Goal: Transaction & Acquisition: Purchase product/service

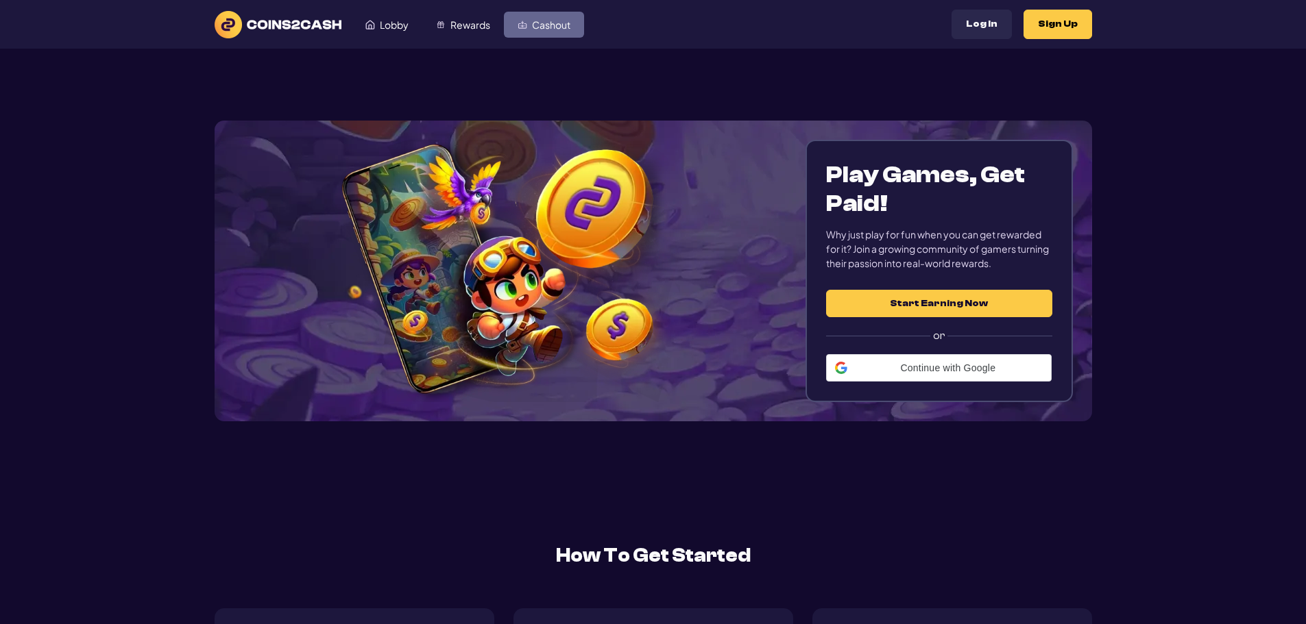
click at [566, 27] on span "Cashout" at bounding box center [551, 25] width 38 height 10
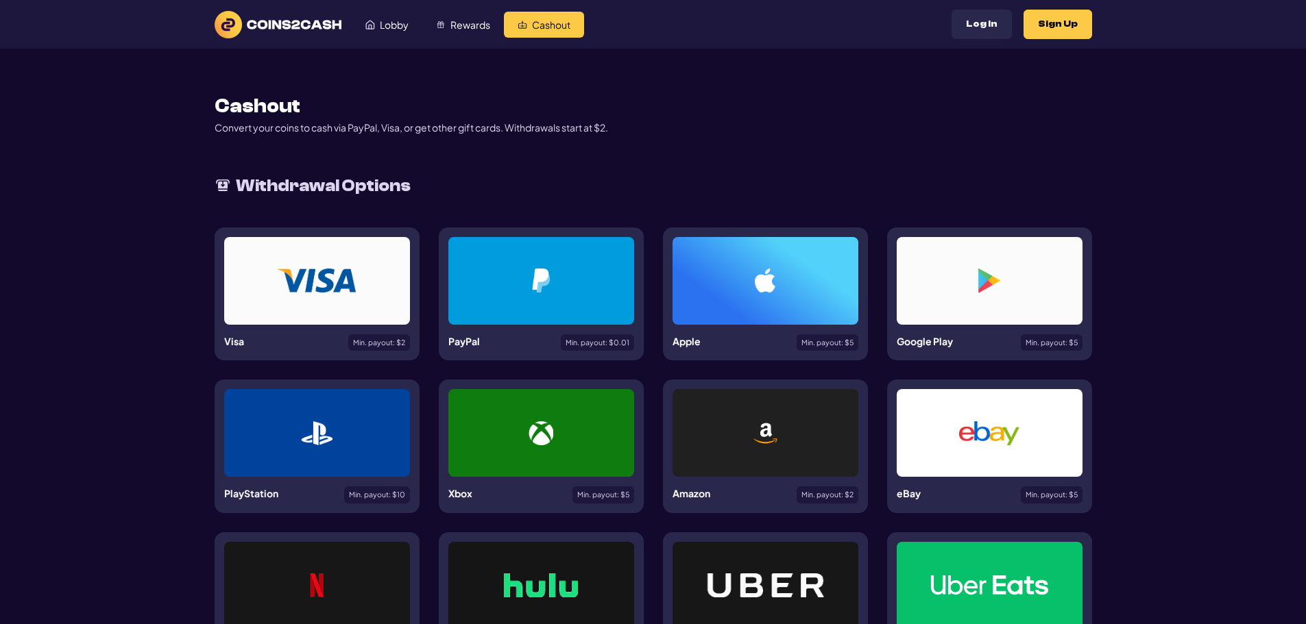
click at [785, 286] on div at bounding box center [765, 281] width 120 height 24
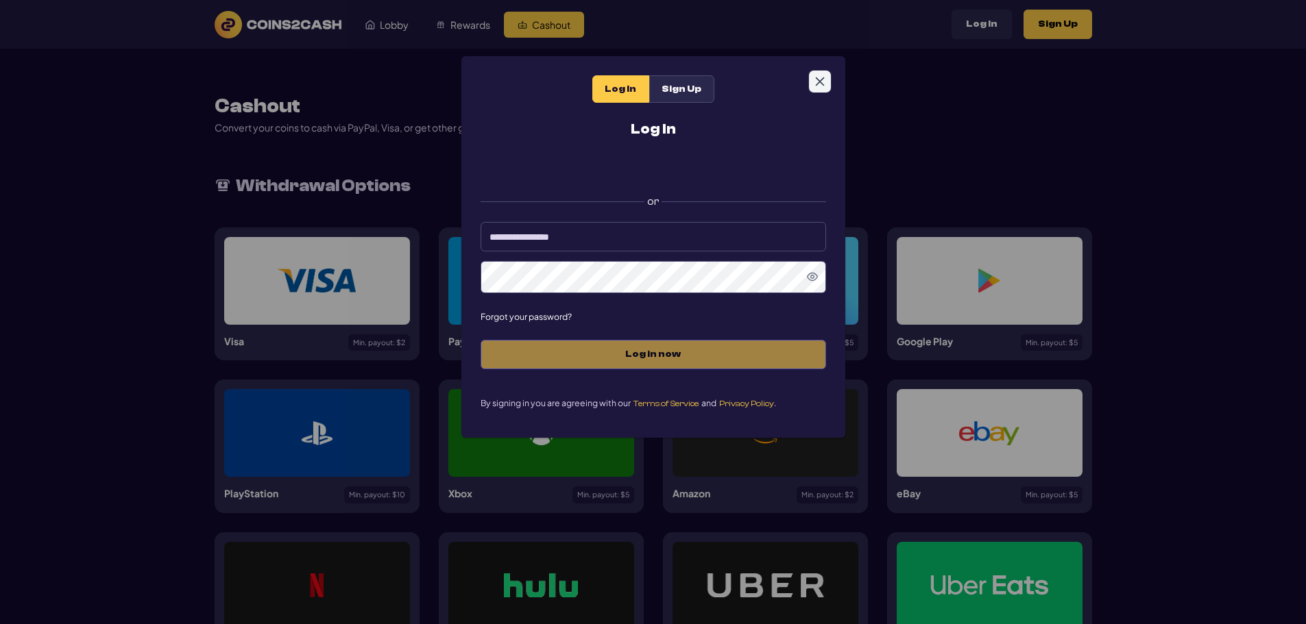
click at [823, 80] on icon "Close" at bounding box center [819, 81] width 11 height 11
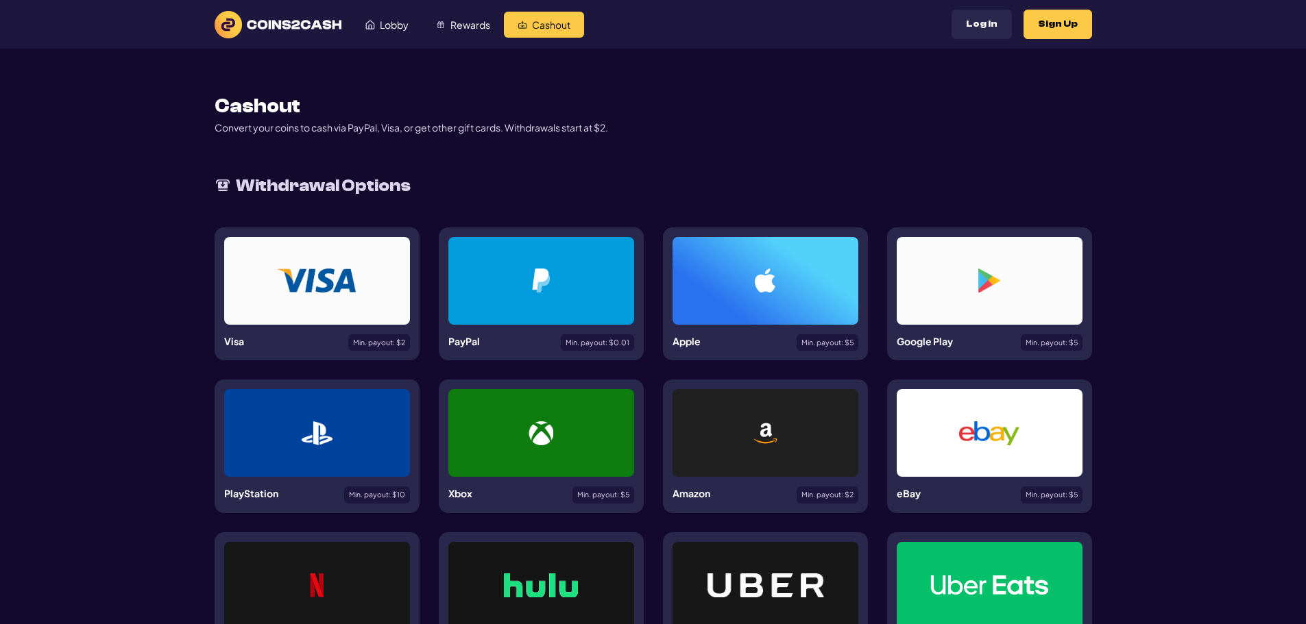
drag, startPoint x: 836, startPoint y: 287, endPoint x: 770, endPoint y: 273, distance: 67.1
drag, startPoint x: 770, startPoint y: 273, endPoint x: 701, endPoint y: 273, distance: 68.5
drag, startPoint x: 701, startPoint y: 273, endPoint x: 688, endPoint y: 276, distance: 14.0
click at [834, 459] on div at bounding box center [765, 433] width 186 height 88
click at [985, 19] on button "Log In" at bounding box center [981, 24] width 60 height 29
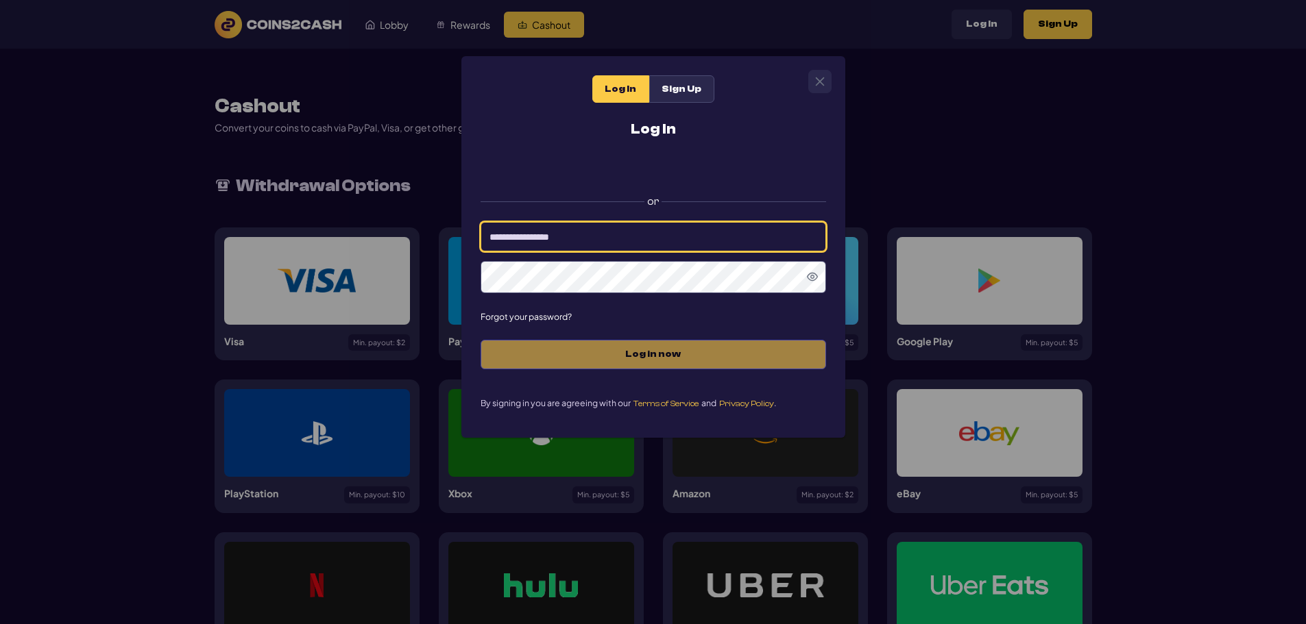
click at [560, 238] on input at bounding box center [652, 236] width 345 height 29
click at [552, 254] on div "or" at bounding box center [652, 225] width 345 height 138
click at [524, 241] on input at bounding box center [652, 236] width 345 height 29
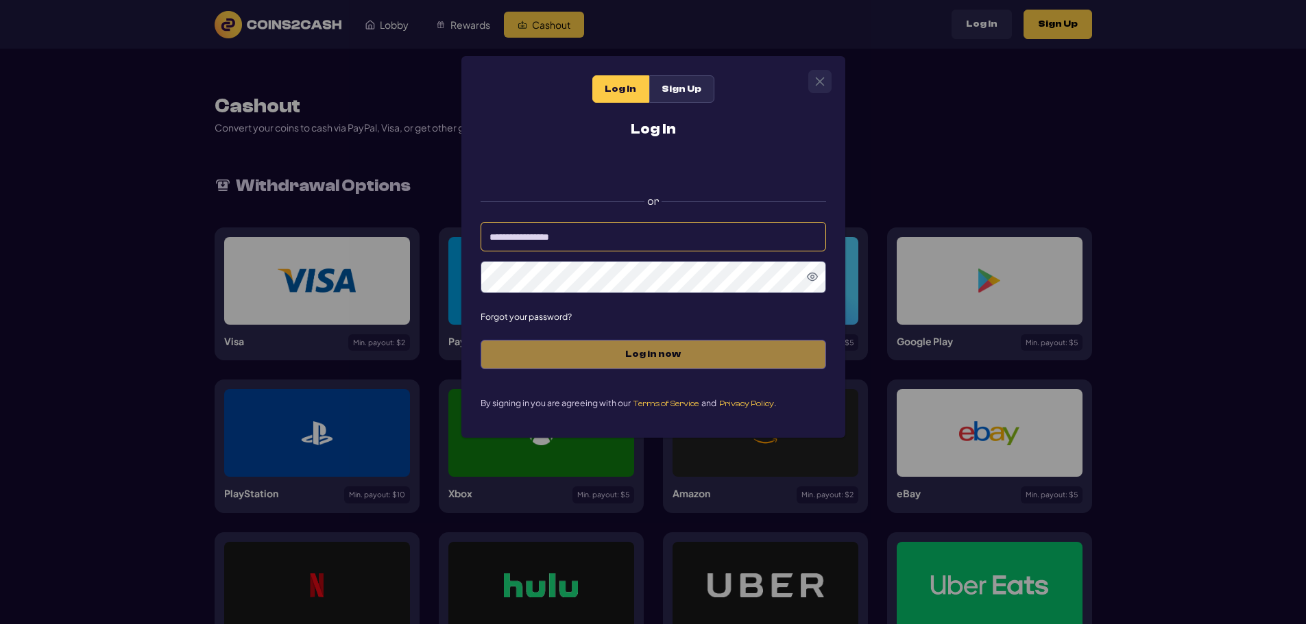
type input "**********"
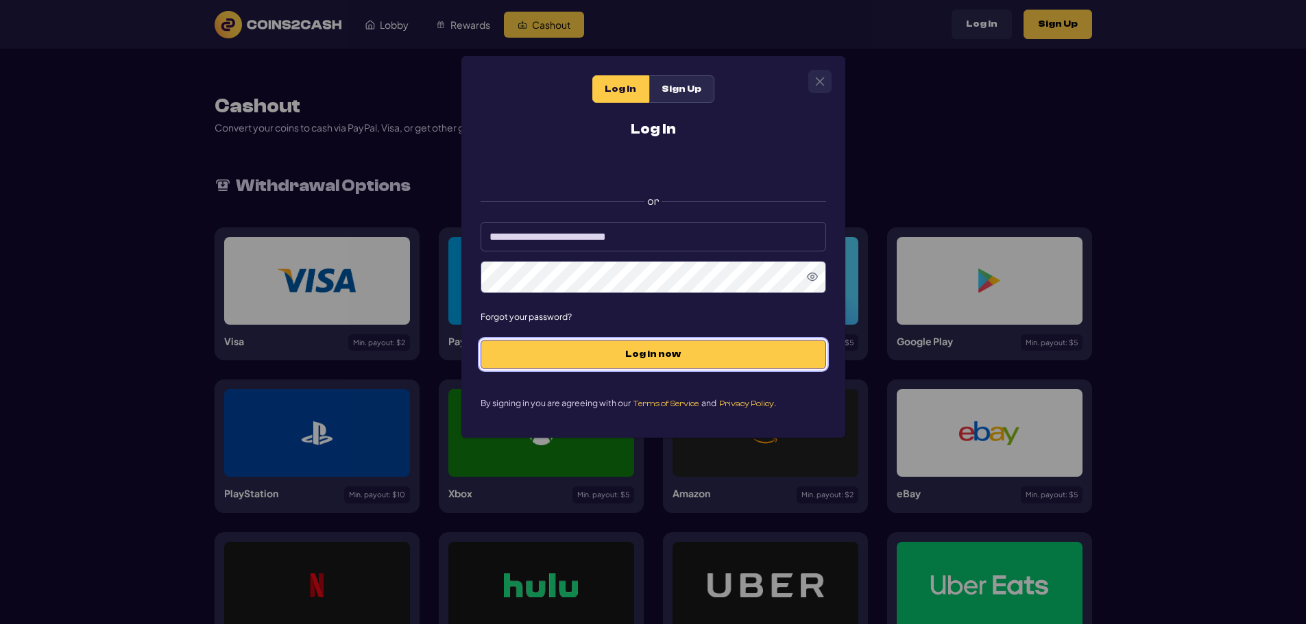
click at [570, 355] on span "Log in now" at bounding box center [653, 355] width 317 height 12
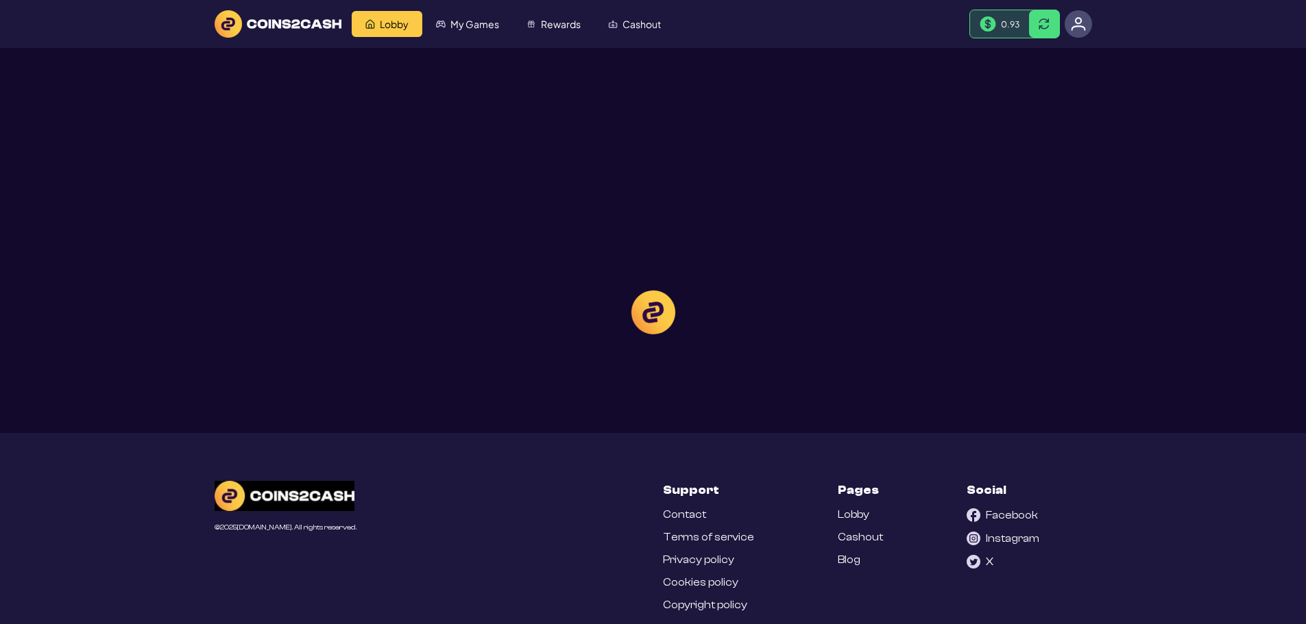
click at [657, 20] on div at bounding box center [653, 312] width 1306 height 624
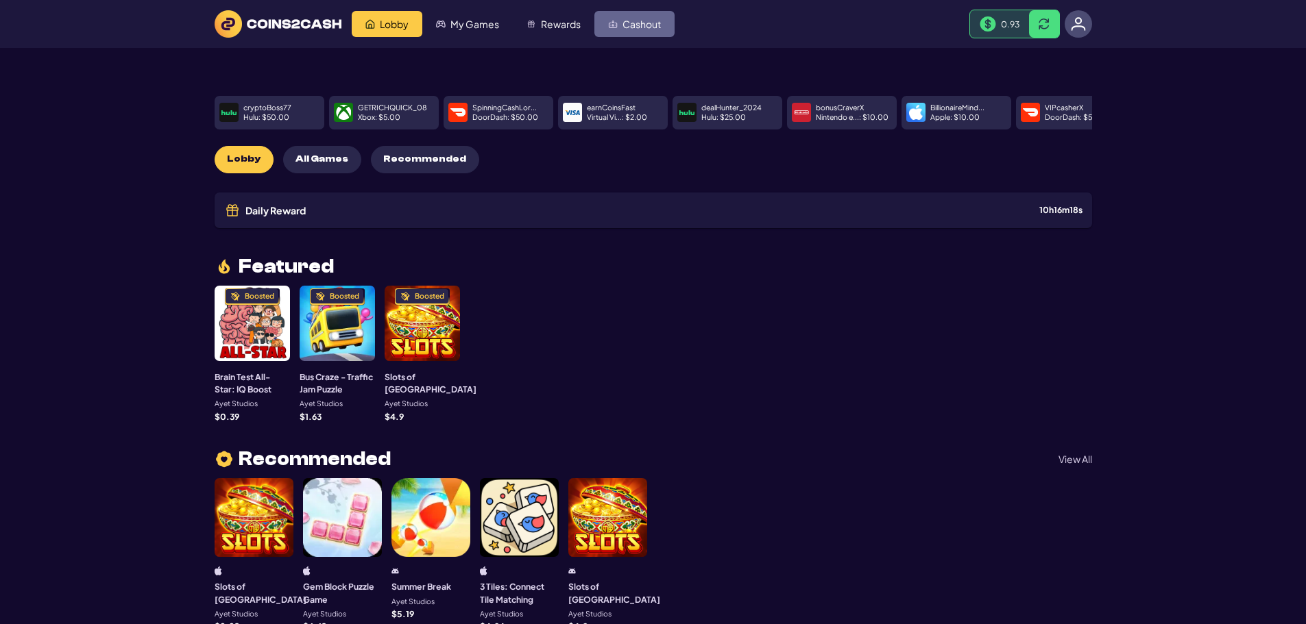
click at [641, 21] on span "Cashout" at bounding box center [641, 24] width 38 height 10
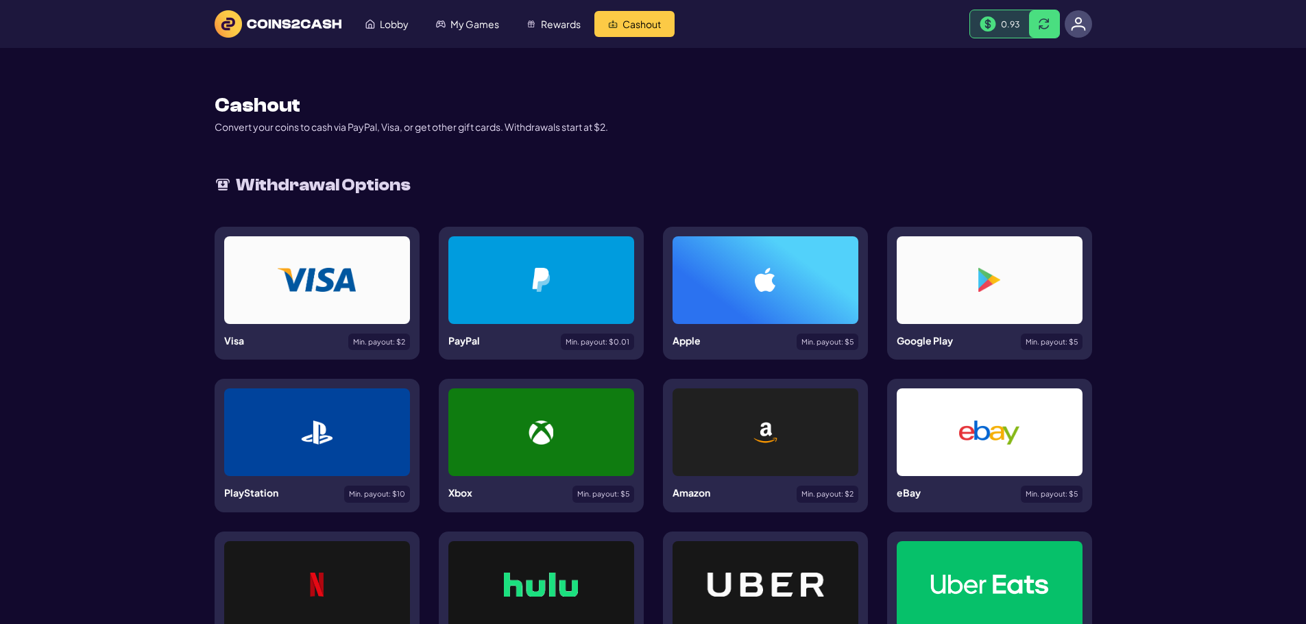
click at [722, 447] on div at bounding box center [765, 433] width 186 height 88
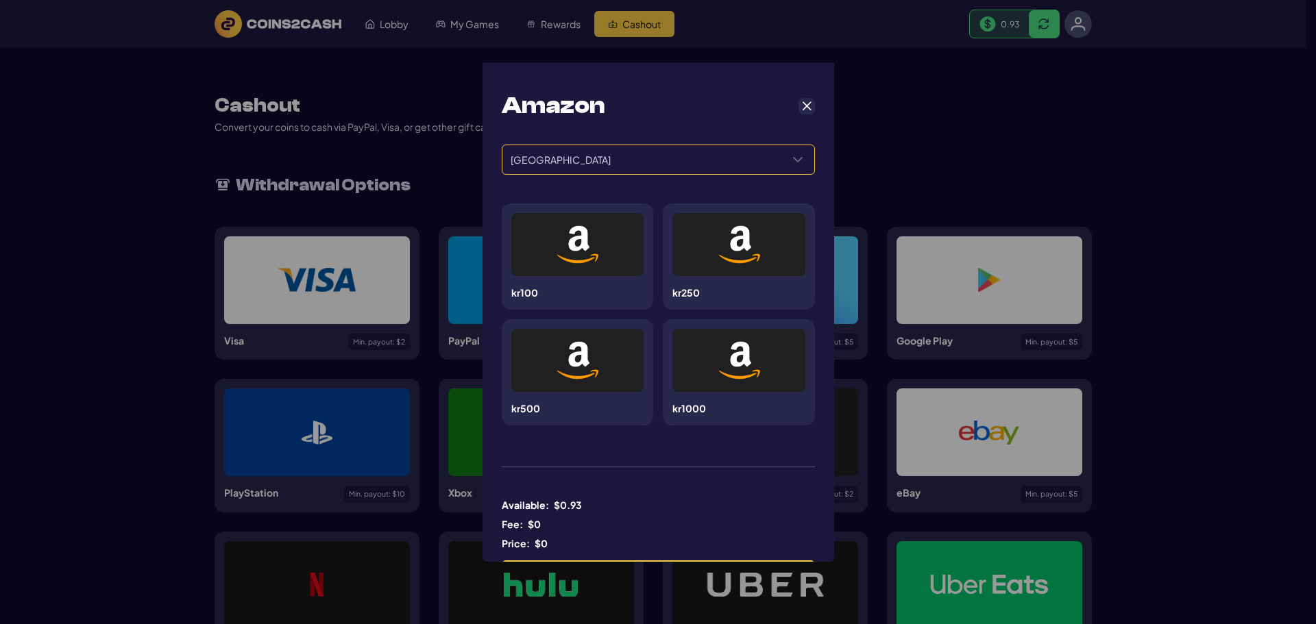
click at [606, 154] on span "Sweden" at bounding box center [641, 159] width 279 height 29
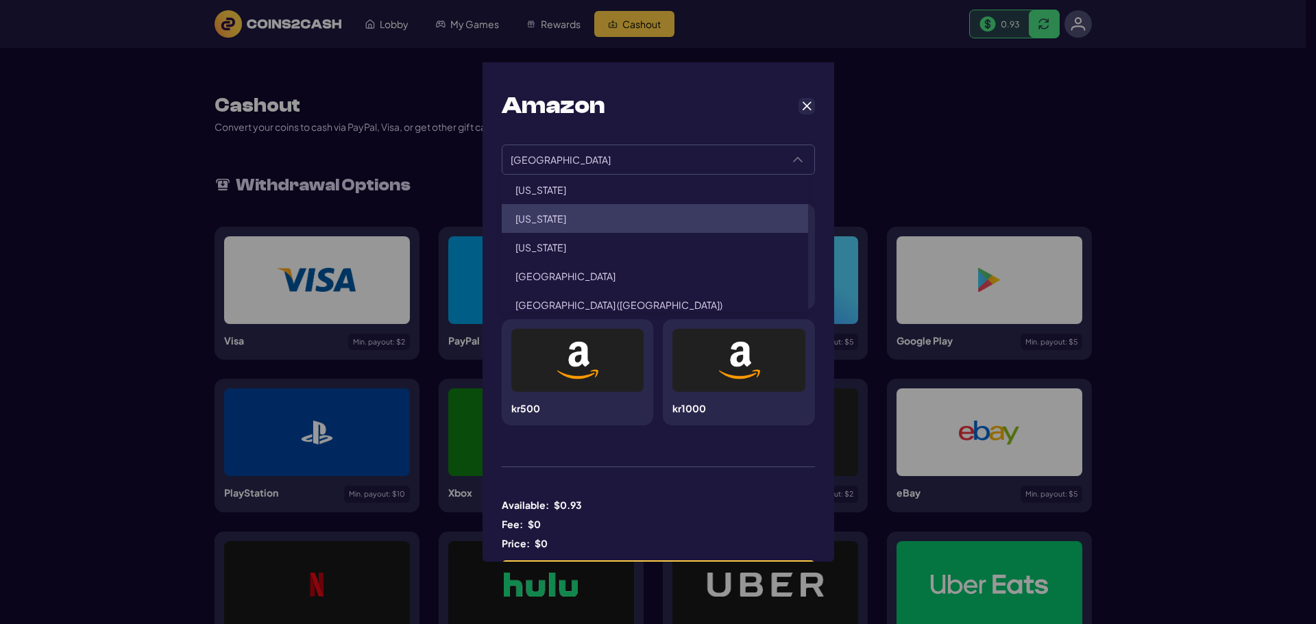
scroll to position [167, 0]
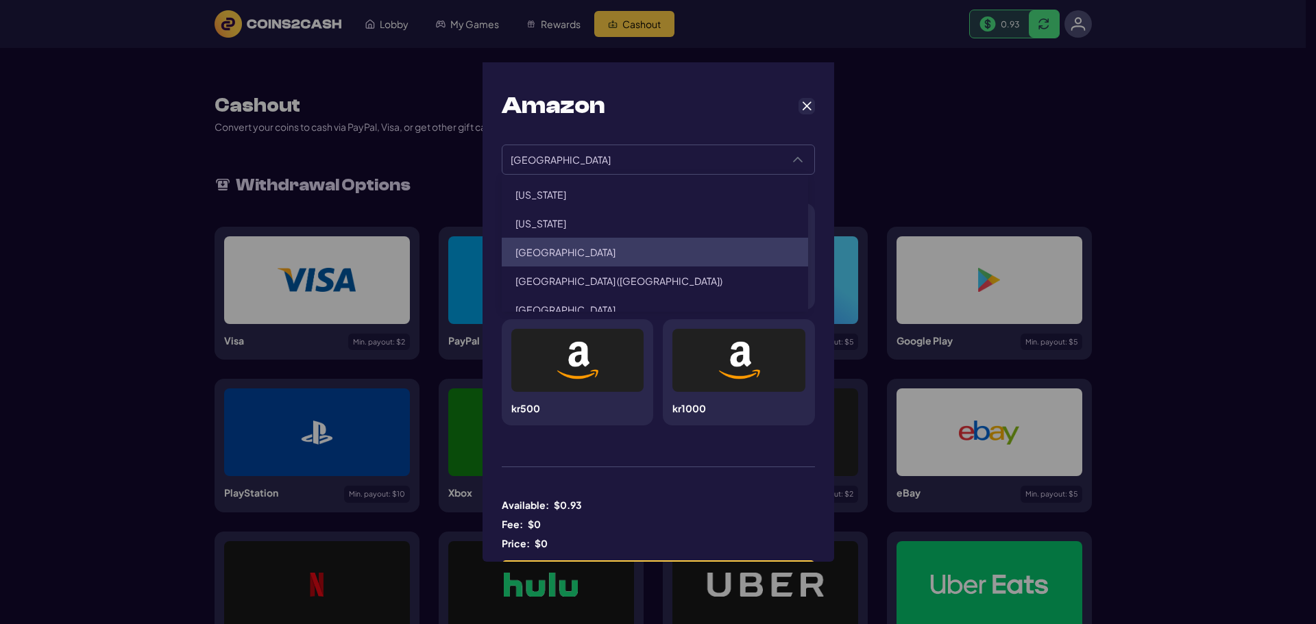
click at [565, 246] on li "United States" at bounding box center [655, 252] width 306 height 29
type input "**********"
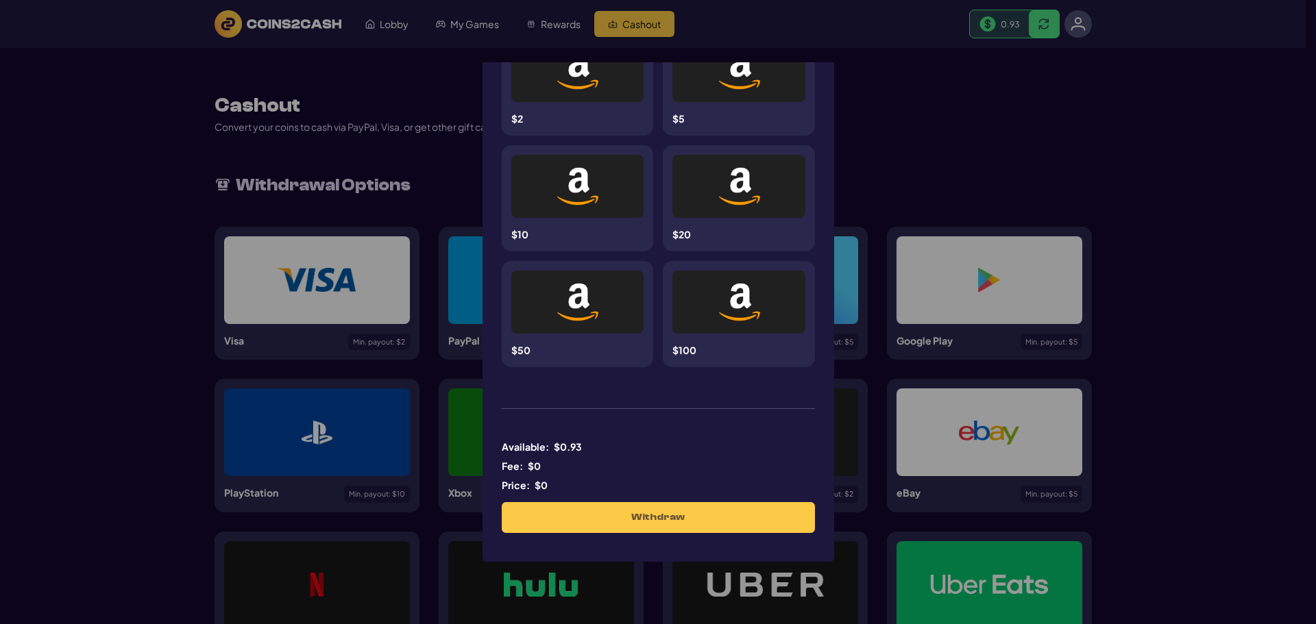
scroll to position [0, 0]
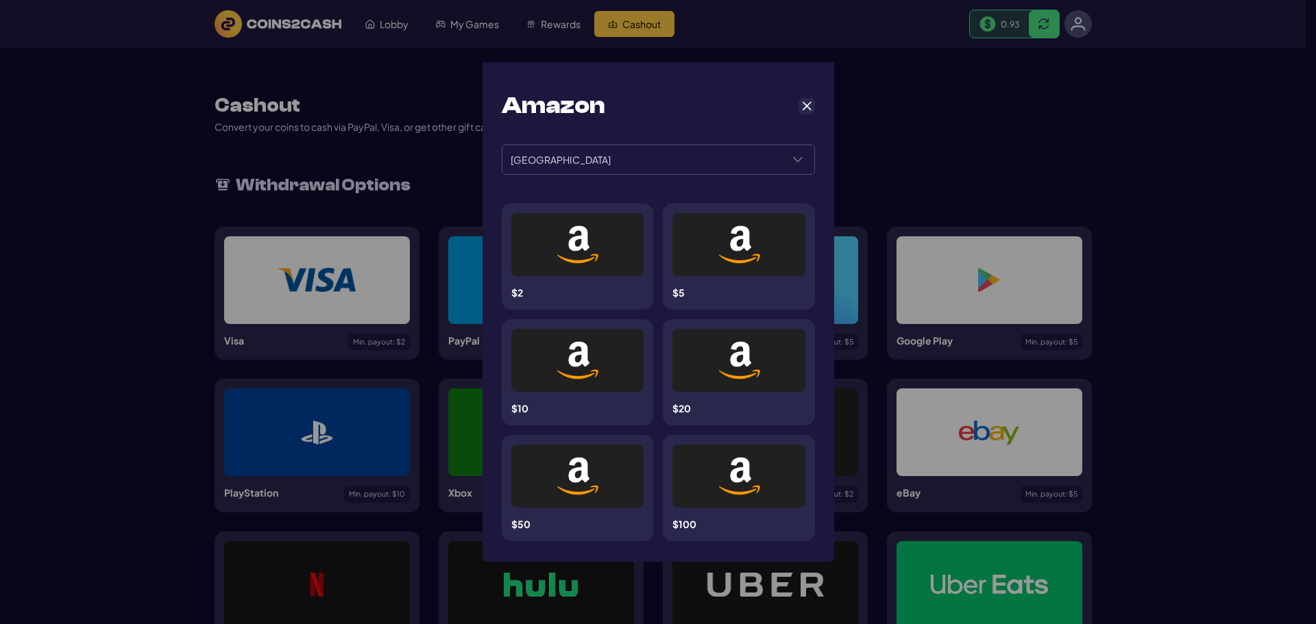
click at [709, 233] on div at bounding box center [738, 245] width 67 height 44
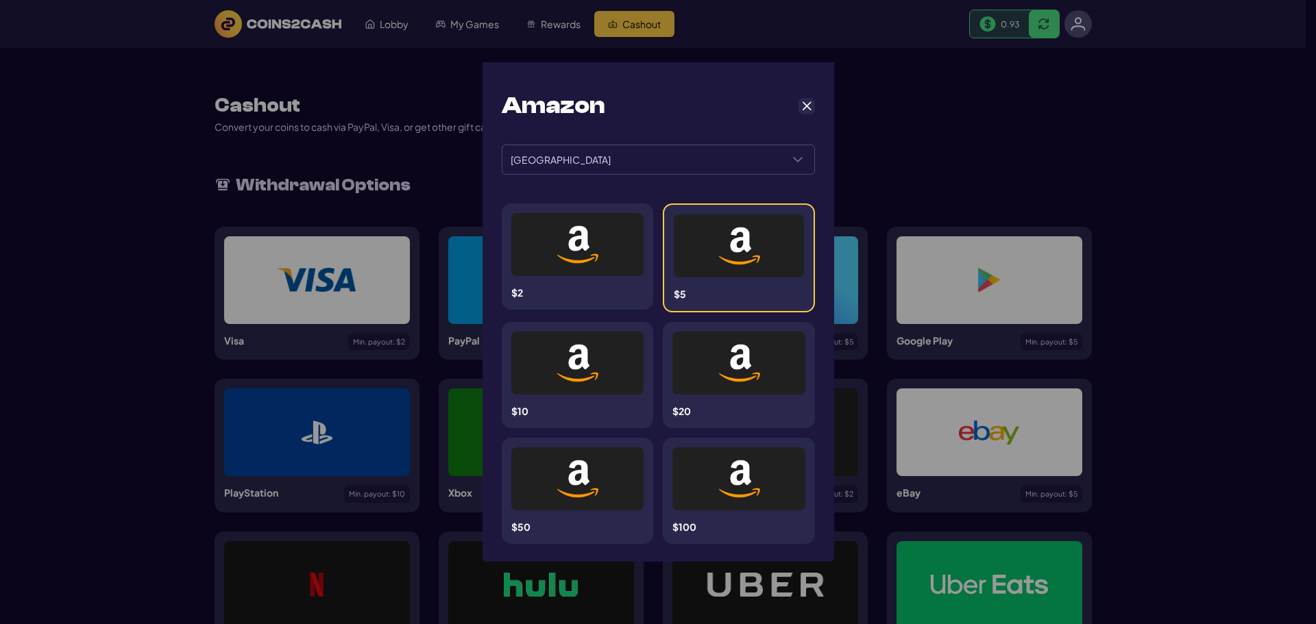
click at [582, 245] on img at bounding box center [577, 245] width 44 height 44
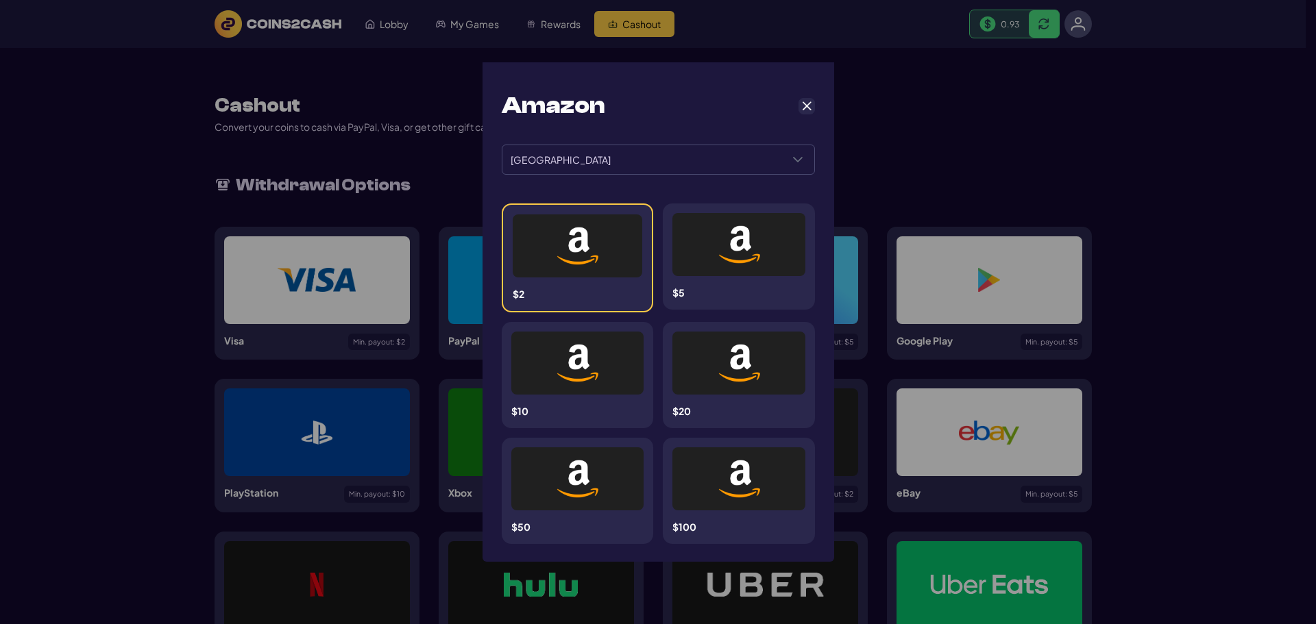
click at [717, 373] on img at bounding box center [739, 363] width 44 height 44
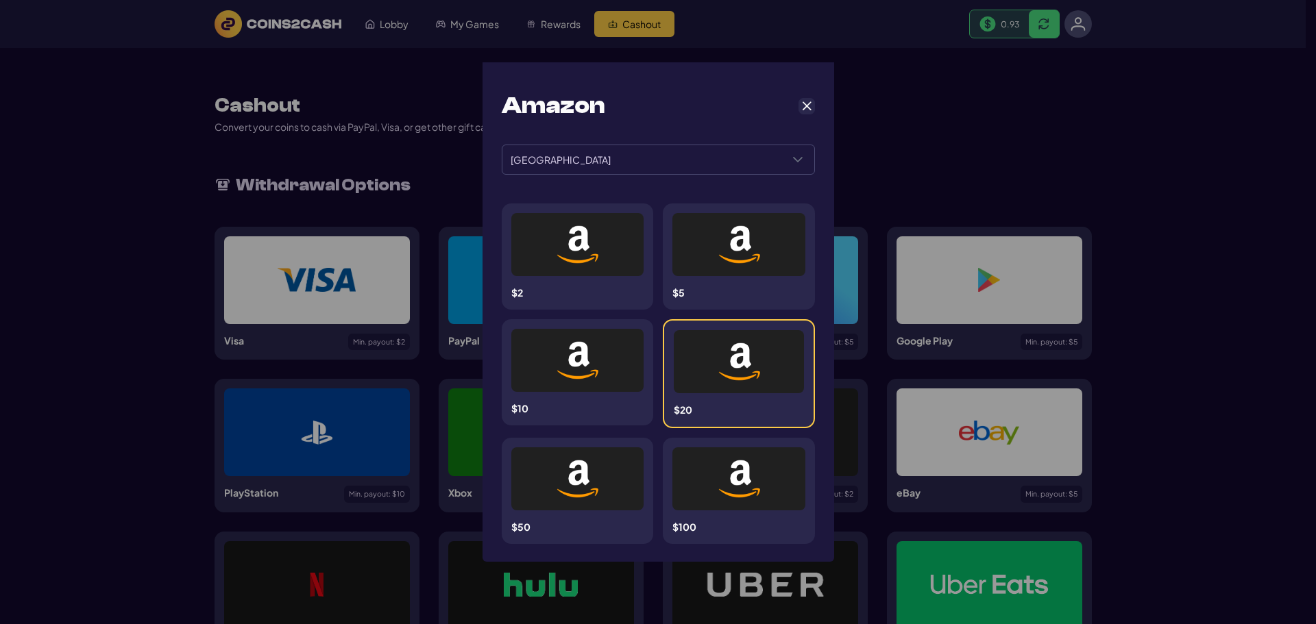
scroll to position [137, 0]
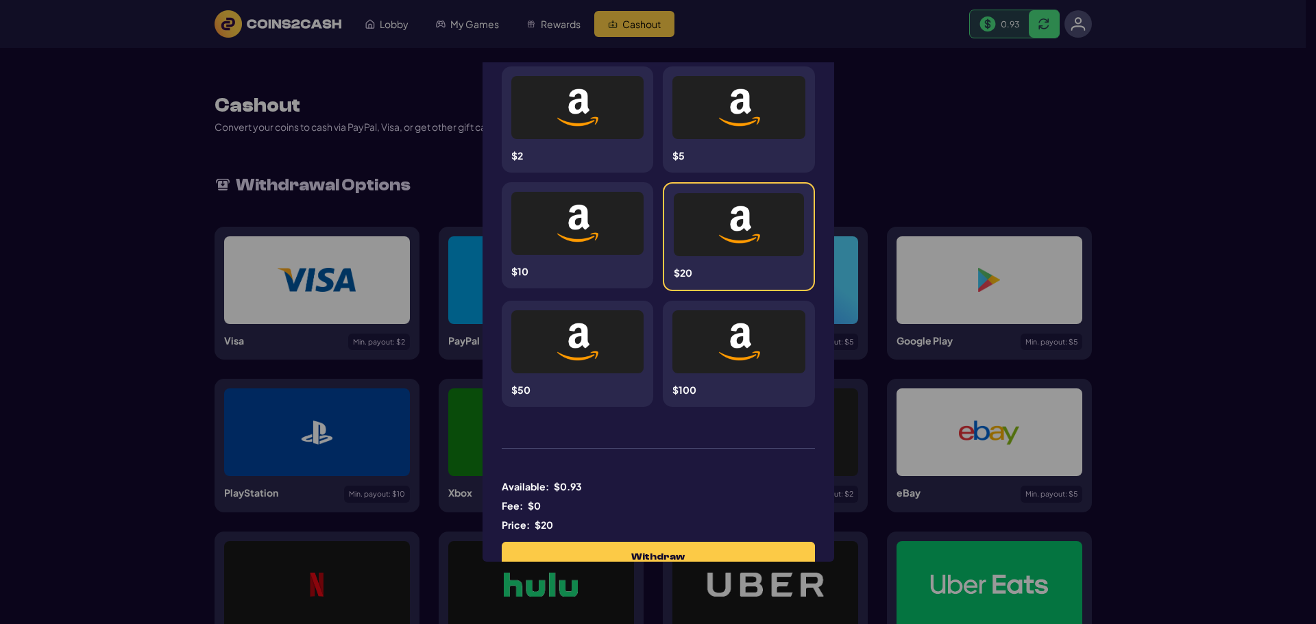
click at [715, 378] on div "$100" at bounding box center [739, 354] width 152 height 106
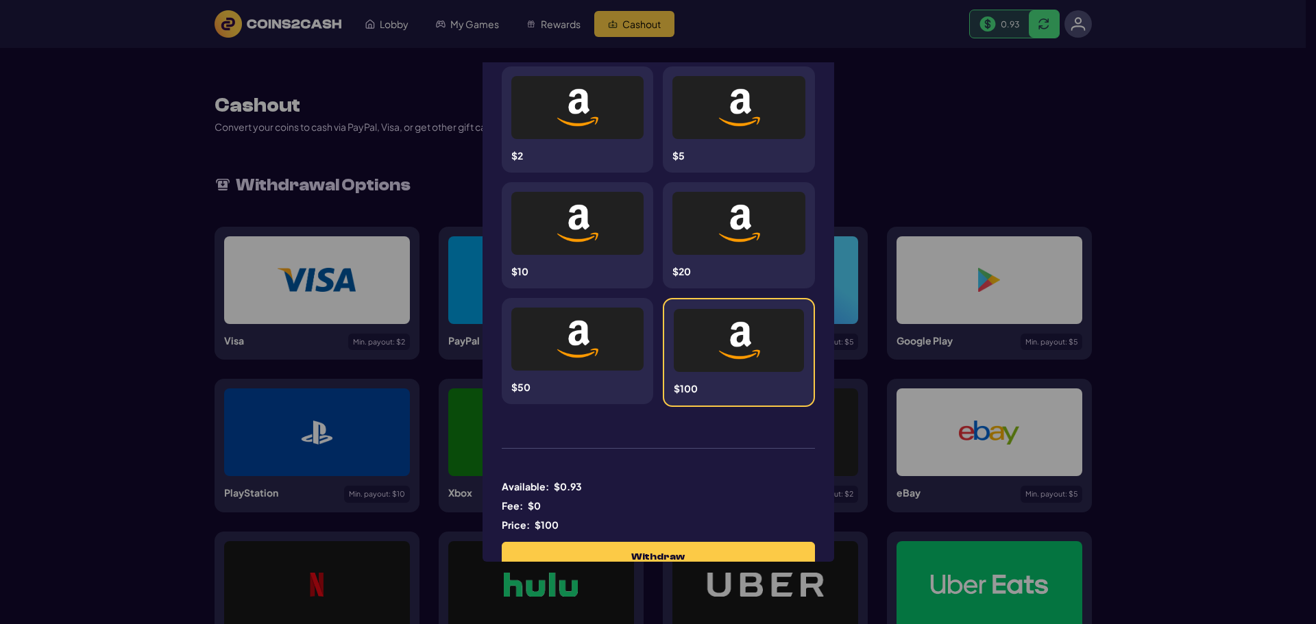
click at [603, 338] on div at bounding box center [577, 339] width 67 height 44
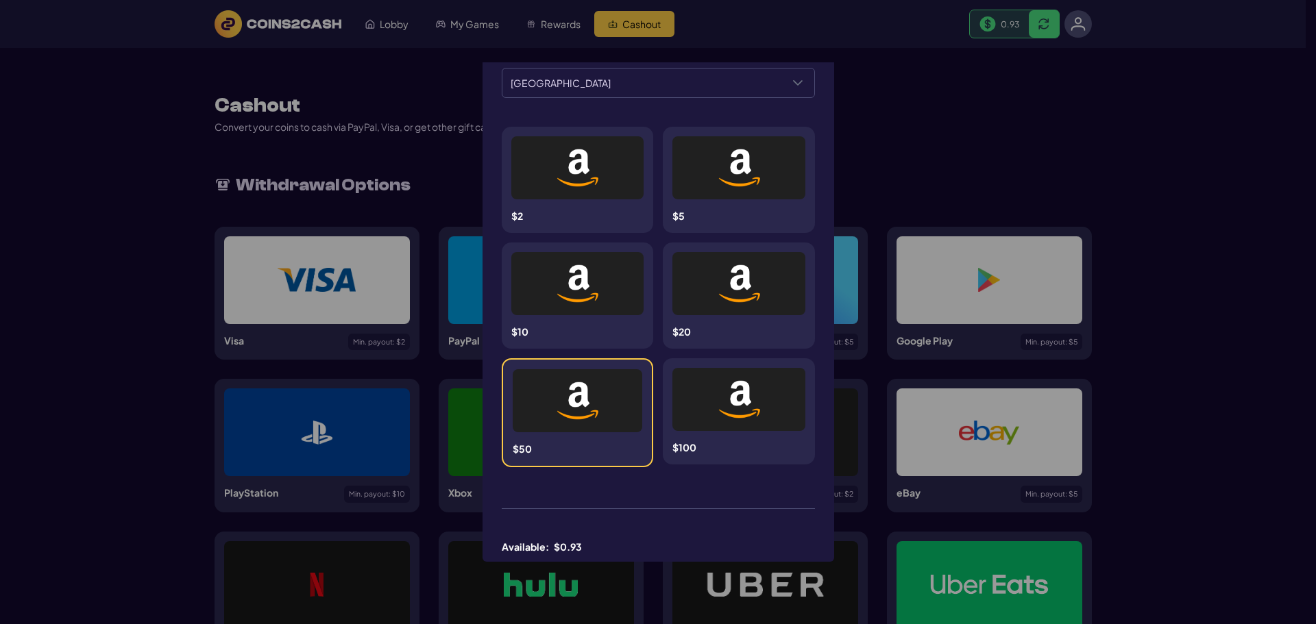
scroll to position [0, 0]
